Goal: Find contact information: Find contact information

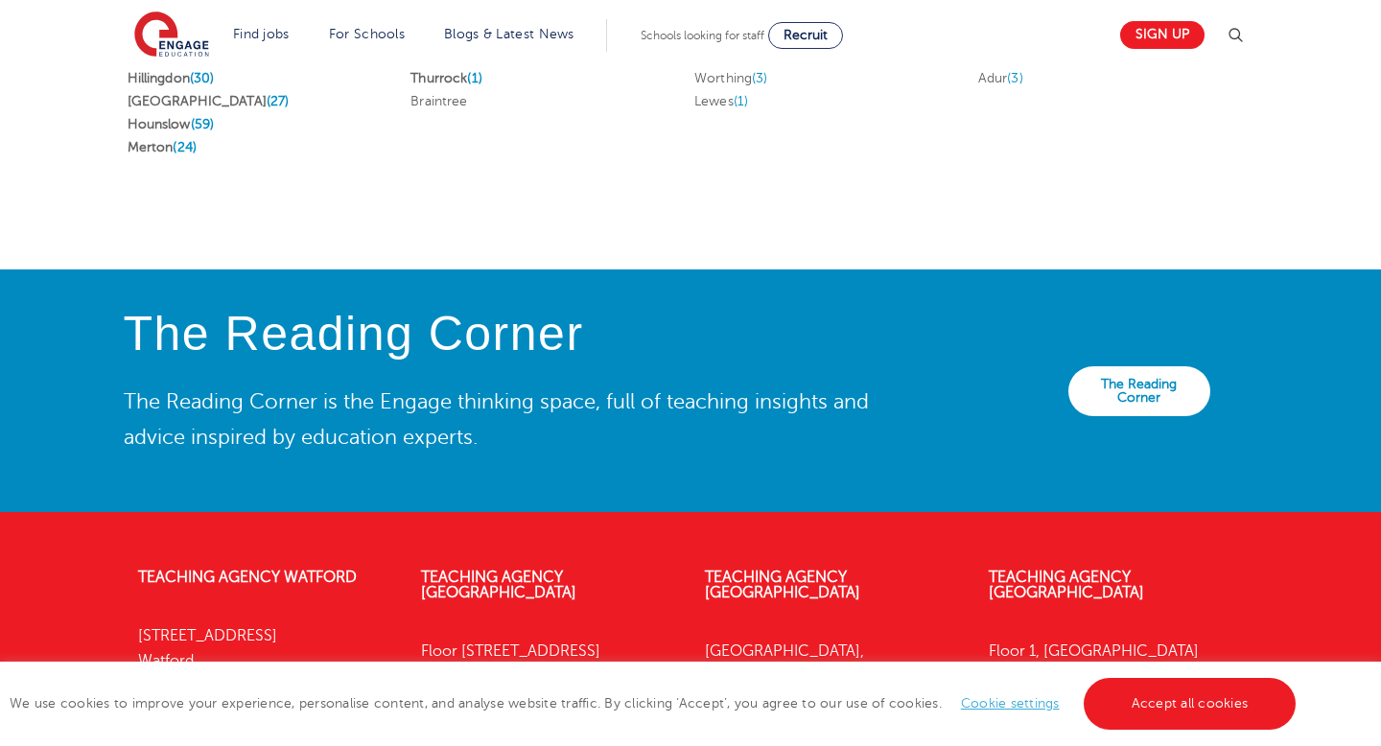
scroll to position [4359, 0]
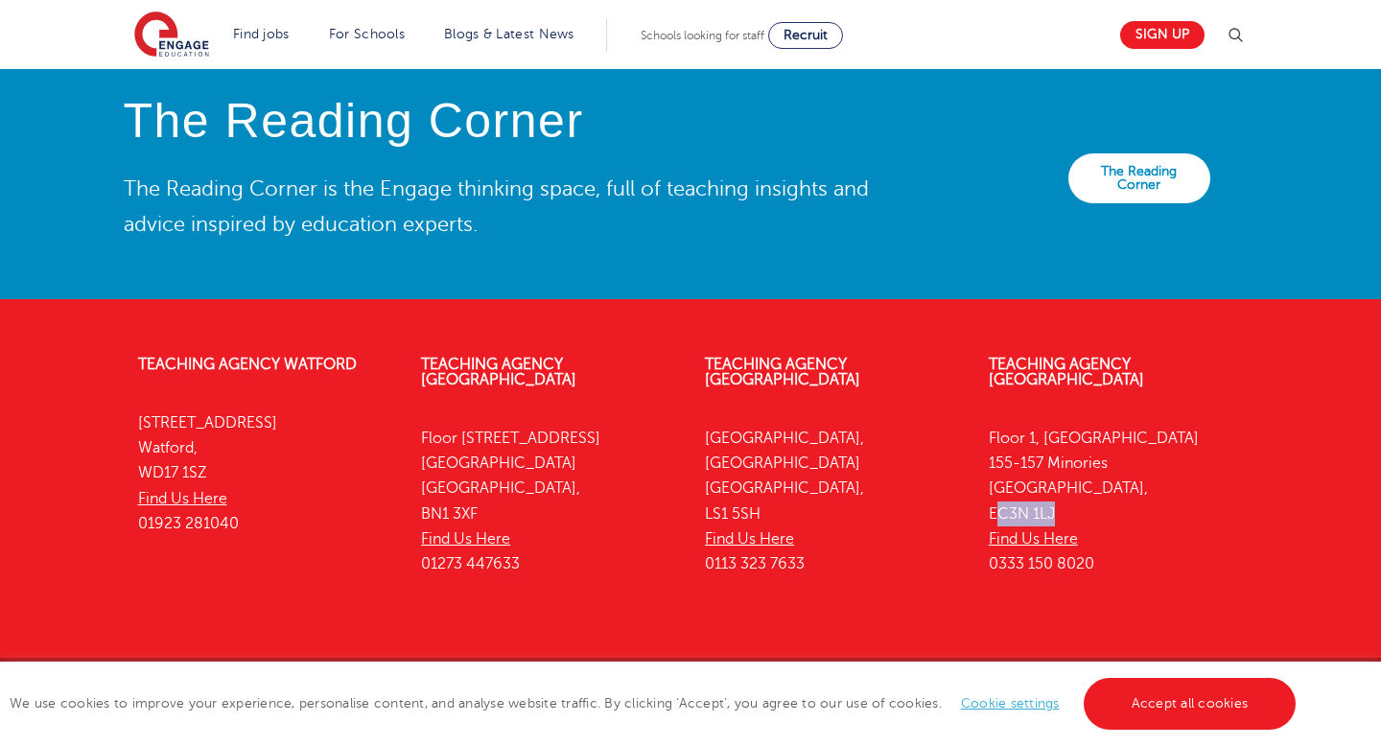
drag, startPoint x: 993, startPoint y: 466, endPoint x: 1005, endPoint y: 476, distance: 15.6
click at [1091, 470] on p "[STREET_ADDRESS] Find Us Here 0333 150 8020" at bounding box center [1115, 501] width 255 height 151
click at [986, 471] on div "Teaching Agency [STREET_ADDRESS] Find Us Here 0333 150 8020" at bounding box center [1116, 469] width 284 height 283
drag, startPoint x: 988, startPoint y: 470, endPoint x: 1059, endPoint y: 467, distance: 71.0
click at [1059, 467] on p "[STREET_ADDRESS] Find Us Here 0333 150 8020" at bounding box center [1115, 501] width 255 height 151
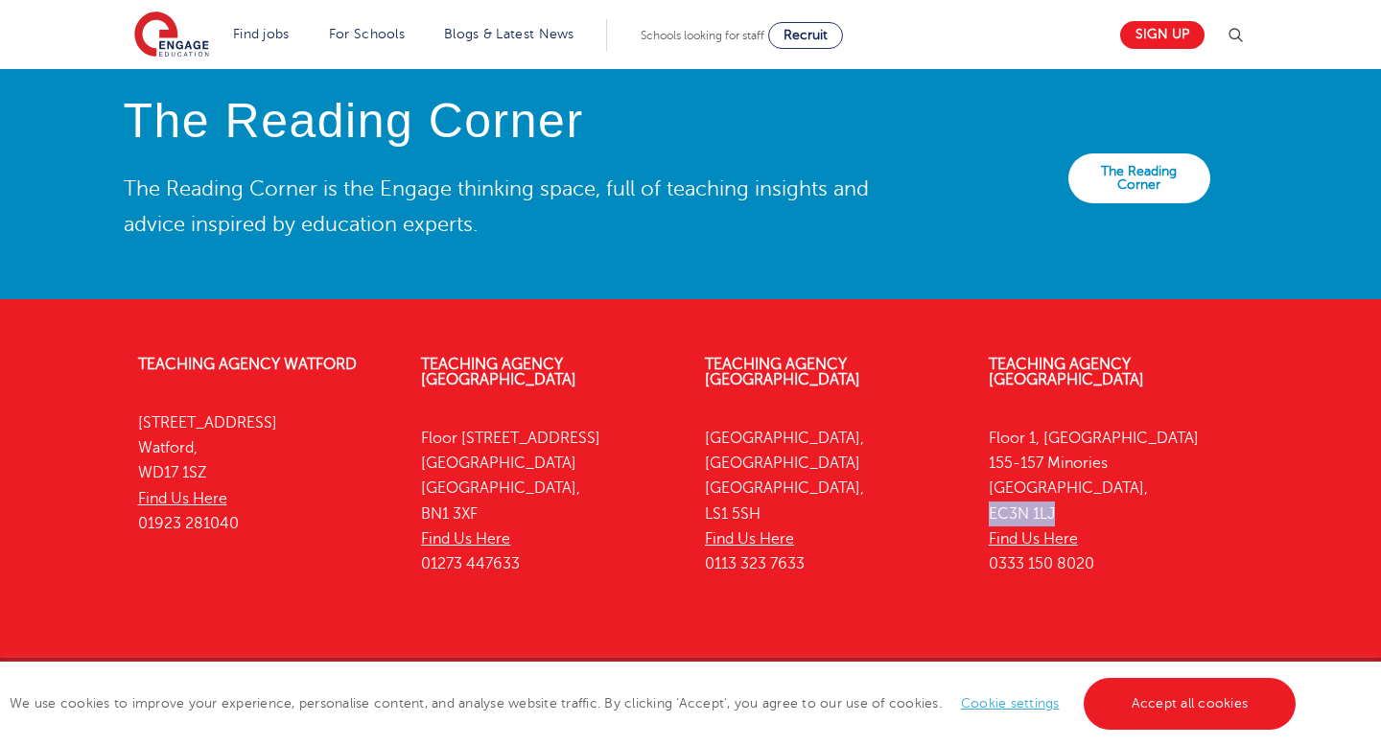
copy p "EC3N 1LJ"
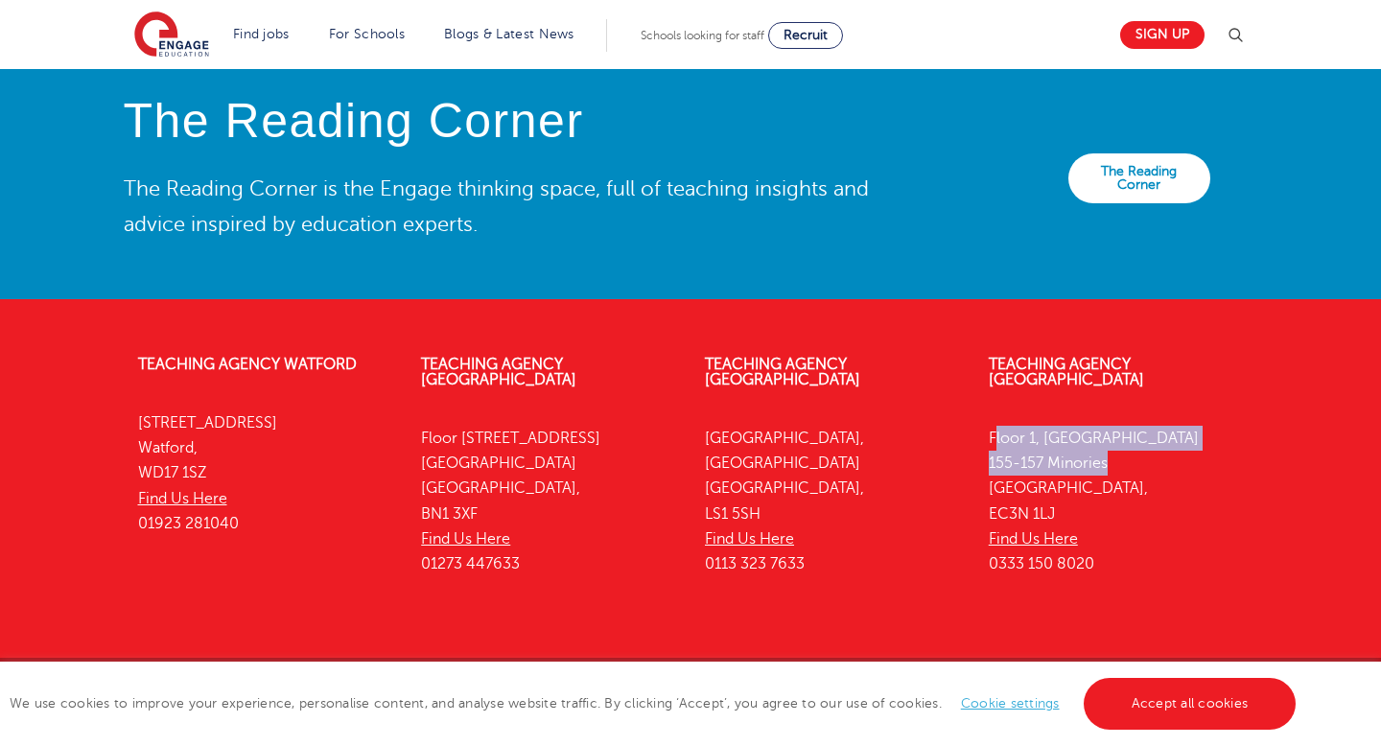
drag, startPoint x: 985, startPoint y: 391, endPoint x: 1102, endPoint y: 409, distance: 118.4
click at [1122, 418] on div "Teaching Agency [STREET_ADDRESS] Find Us Here 0333 150 8020" at bounding box center [1116, 469] width 284 height 283
copy p "[STREET_ADDRESS]"
click at [966, 412] on div "Teaching Agency [STREET_ADDRESS] Find Us Here 0113 323 7633" at bounding box center [832, 469] width 284 height 283
drag, startPoint x: 975, startPoint y: 324, endPoint x: 1108, endPoint y: 538, distance: 251.9
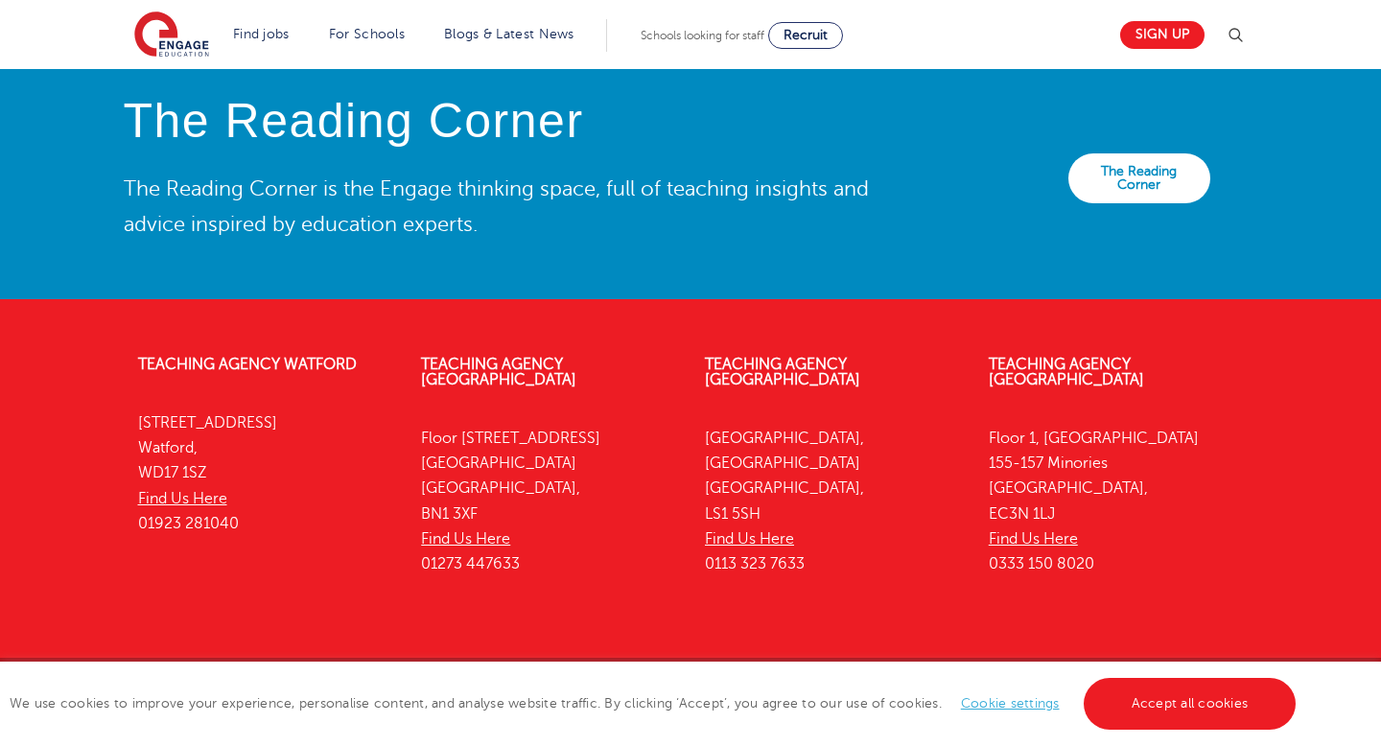
click at [1109, 539] on div "Teaching Agency [STREET_ADDRESS] Find Us Here 0333 150 8020" at bounding box center [1116, 469] width 284 height 283
copy div "Teaching Agency [STREET_ADDRESS] Find Us Here 0333 150 8020"
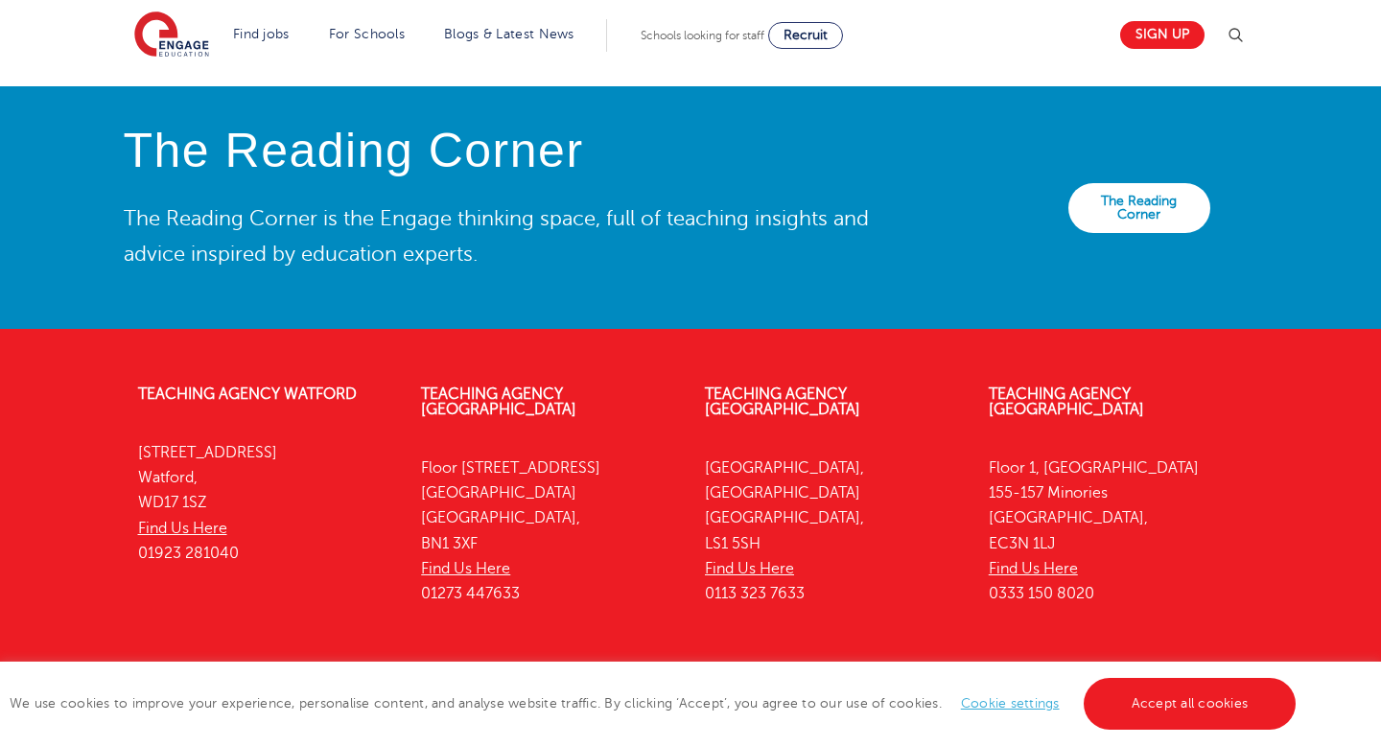
scroll to position [4325, 0]
